Goal: Task Accomplishment & Management: Use online tool/utility

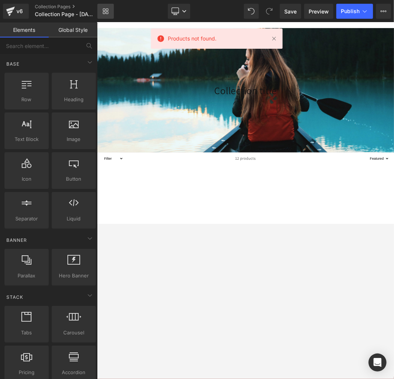
click at [102, 11] on link "Library" at bounding box center [105, 11] width 16 height 15
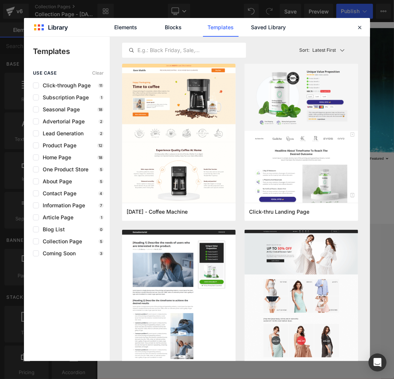
click at [291, 25] on div "Elements Blocks Templates Saved Library" at bounding box center [197, 27] width 190 height 19
click at [276, 26] on link "Saved Library" at bounding box center [269, 27] width 36 height 19
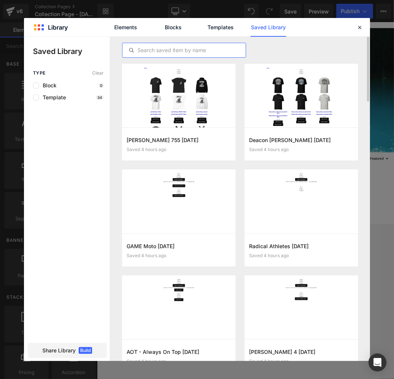
click at [204, 49] on input "text" at bounding box center [183, 50] width 123 height 9
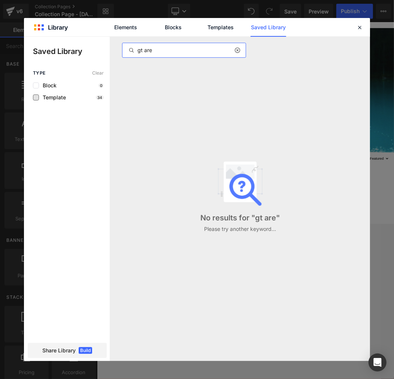
type input "gt are"
click at [54, 99] on span "Template" at bounding box center [52, 97] width 27 height 6
click at [100, 73] on span "Clear" at bounding box center [98, 72] width 12 height 5
click at [234, 54] on div at bounding box center [239, 50] width 11 height 9
click at [236, 52] on icon at bounding box center [236, 50] width 5 height 6
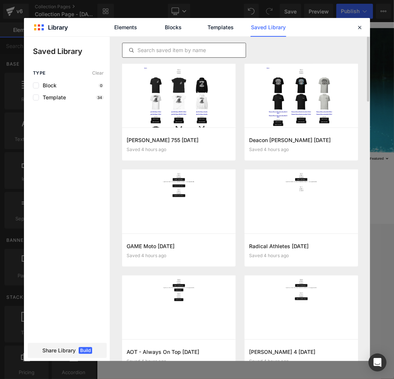
click at [354, 27] on div "Elements Blocks Templates Saved Library" at bounding box center [197, 27] width 346 height 18
click at [362, 27] on icon at bounding box center [359, 27] width 7 height 7
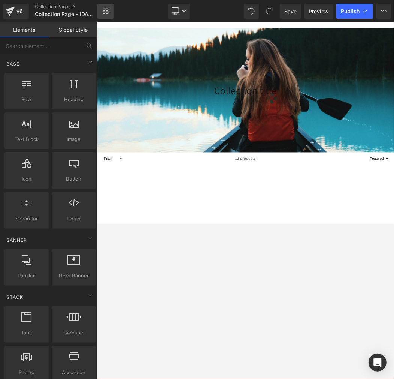
click at [105, 9] on icon at bounding box center [104, 10] width 3 height 3
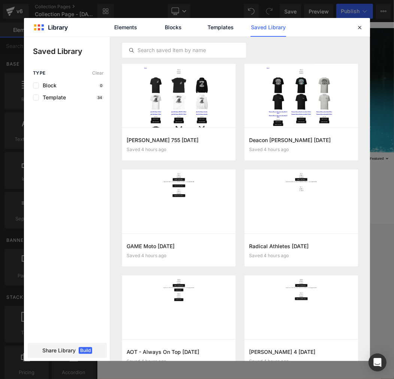
click at [354, 27] on div "Elements Blocks Templates Saved Library" at bounding box center [197, 27] width 346 height 18
click at [356, 28] on icon at bounding box center [359, 27] width 7 height 7
